Goal: Register for event/course

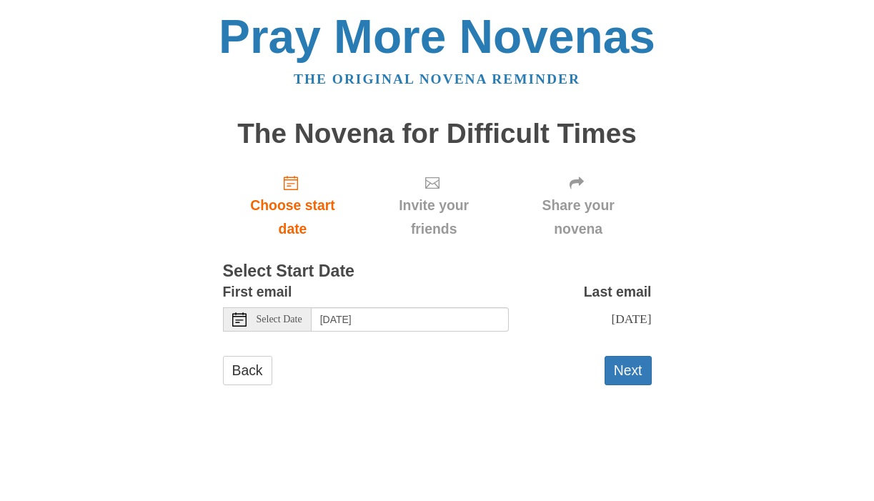
click at [267, 330] on div "Select Date" at bounding box center [267, 319] width 89 height 24
click at [620, 375] on button "Next" at bounding box center [628, 370] width 47 height 29
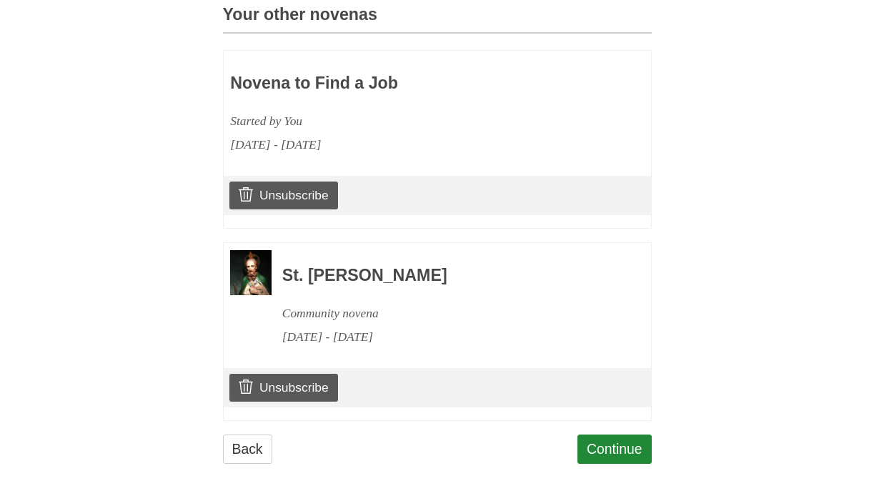
scroll to position [638, 0]
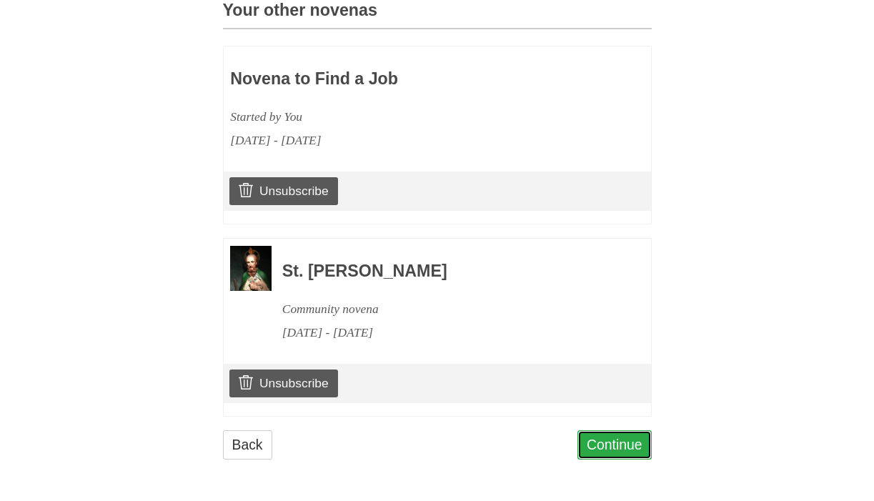
click at [611, 444] on link "Continue" at bounding box center [615, 444] width 74 height 29
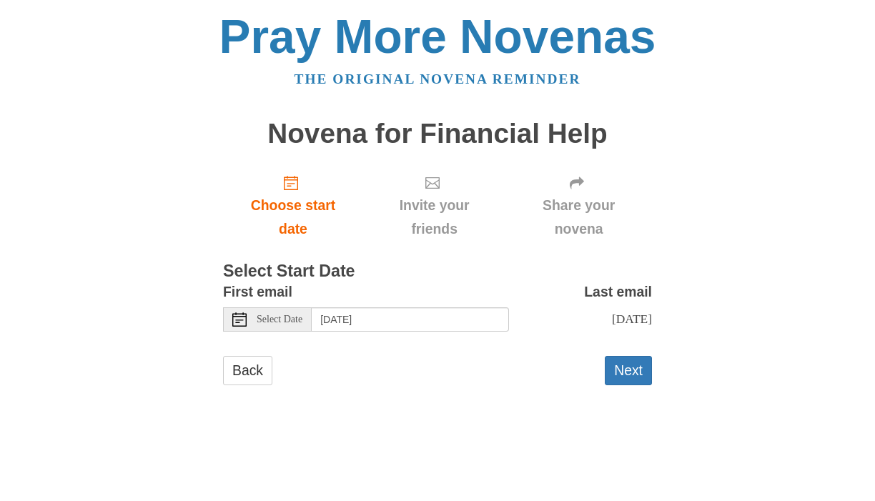
click at [253, 320] on div "Select Date" at bounding box center [267, 319] width 89 height 24
click at [630, 371] on button "Next" at bounding box center [628, 370] width 47 height 29
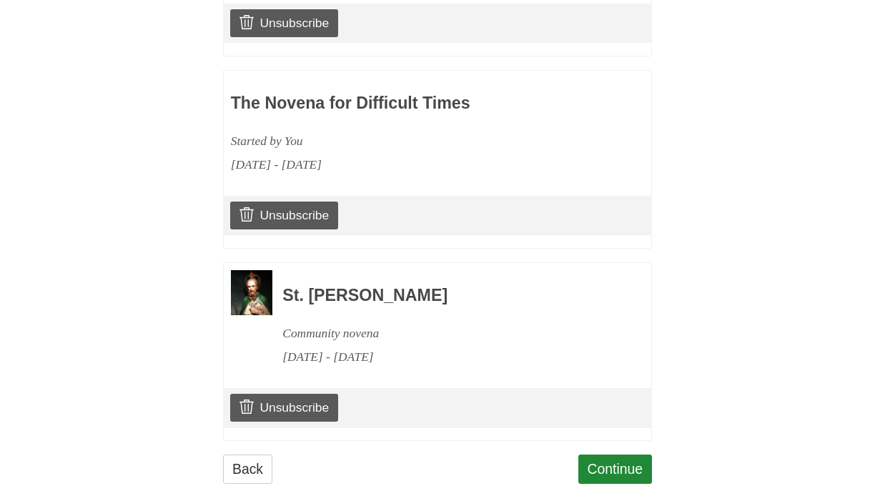
scroll to position [831, 0]
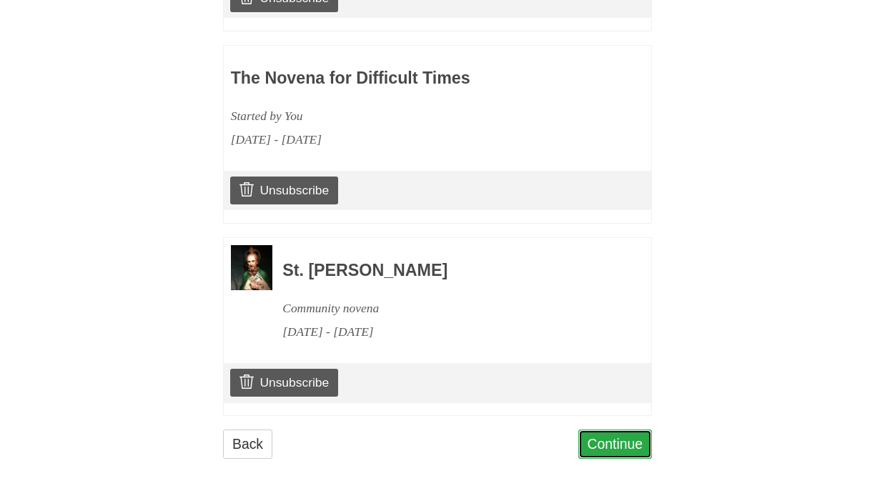
click at [611, 442] on link "Continue" at bounding box center [615, 444] width 74 height 29
